Goal: Navigation & Orientation: Find specific page/section

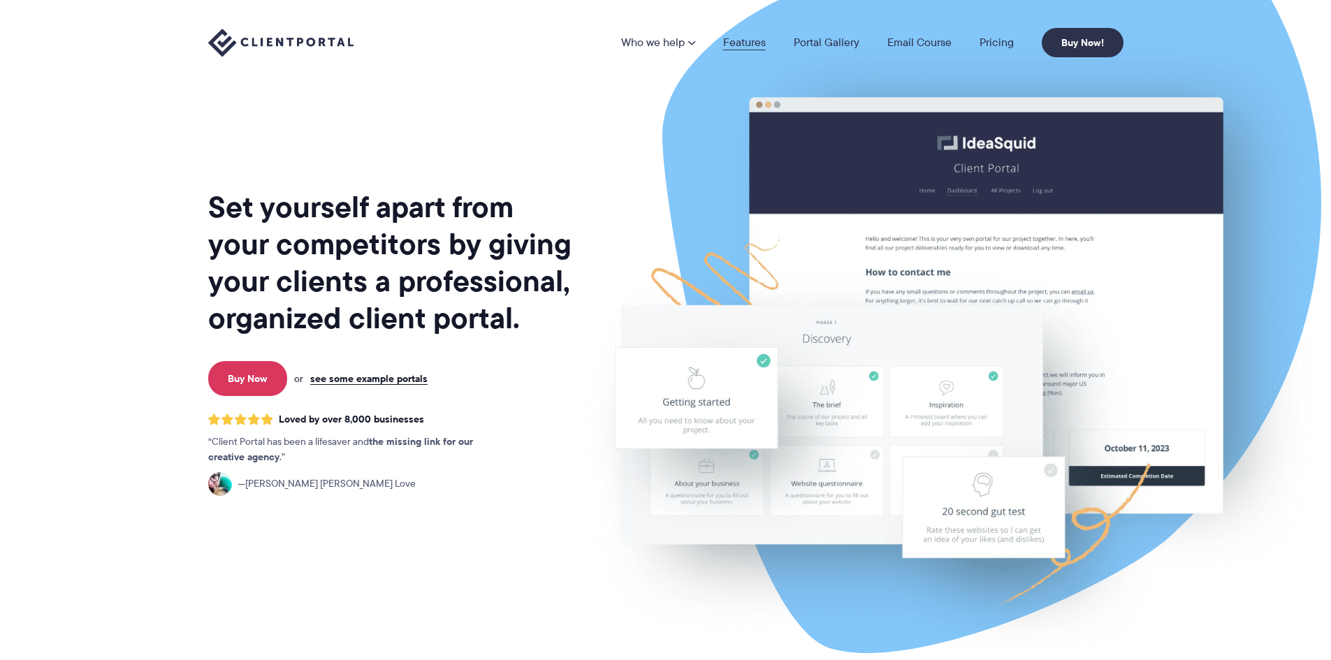
click at [732, 42] on link "Features" at bounding box center [744, 42] width 43 height 11
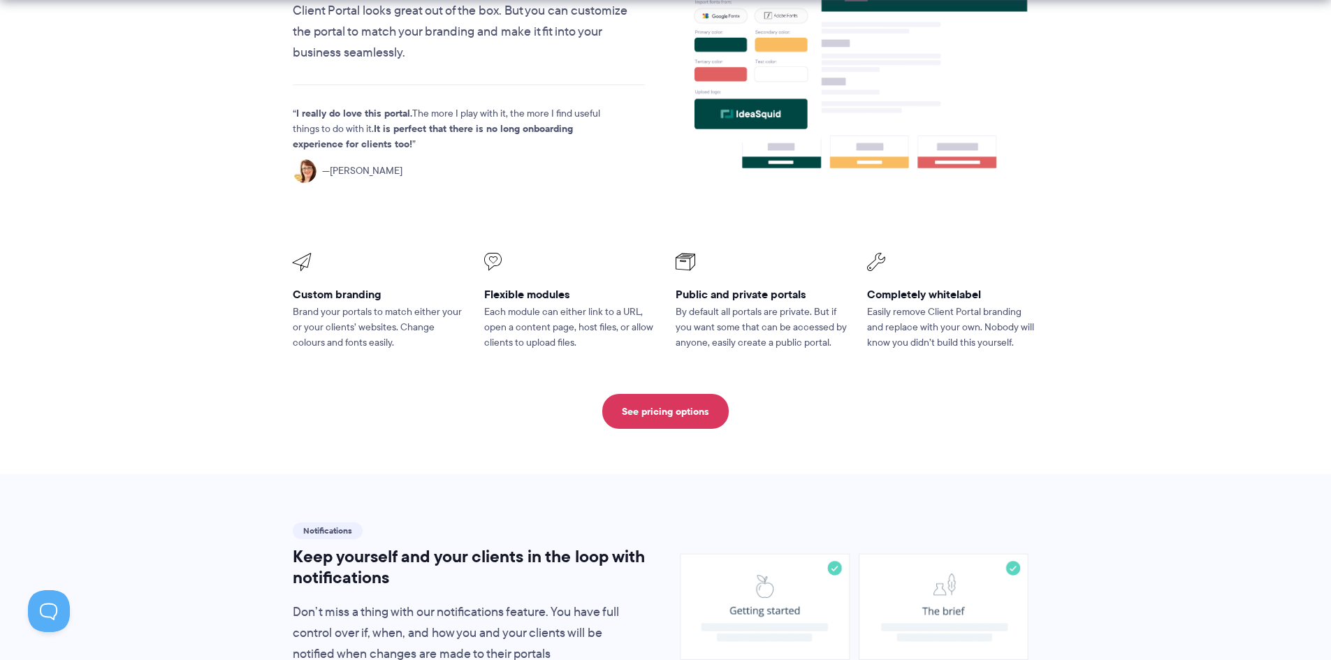
scroll to position [769, 0]
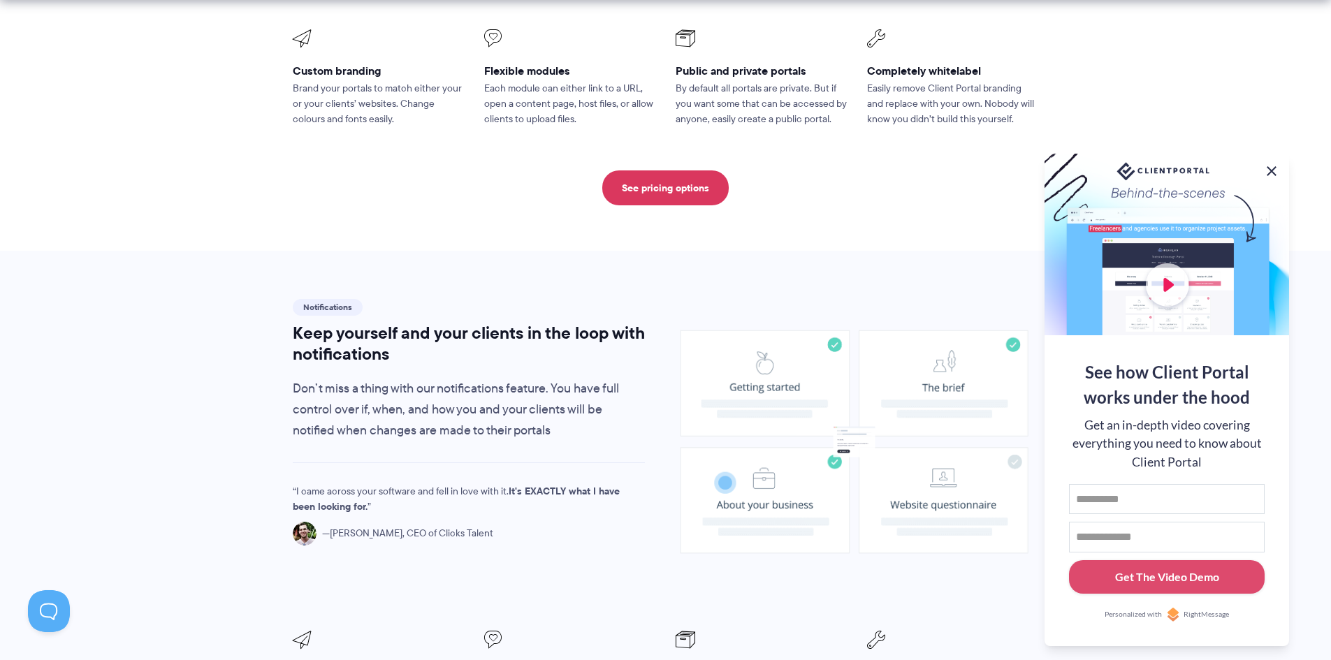
click at [1269, 166] on button at bounding box center [1272, 171] width 17 height 17
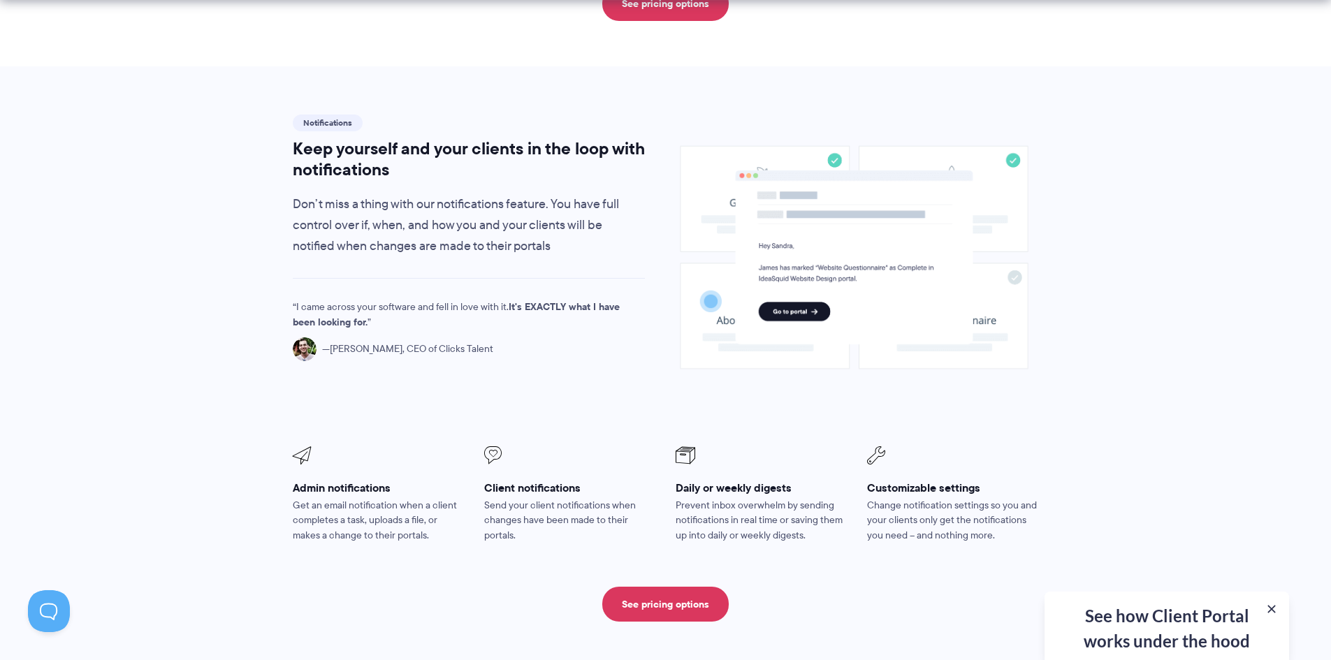
scroll to position [978, 0]
